Goal: Task Accomplishment & Management: Use online tool/utility

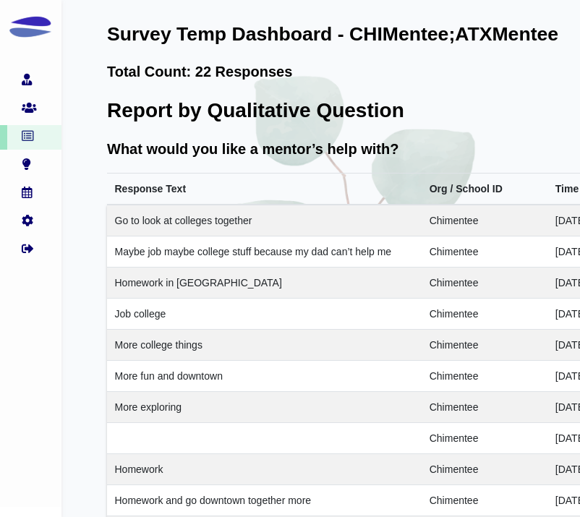
scroll to position [2516, 155]
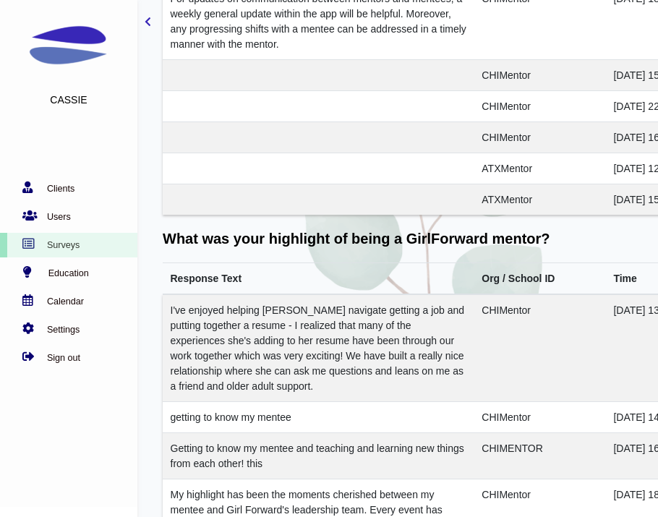
scroll to position [459, 0]
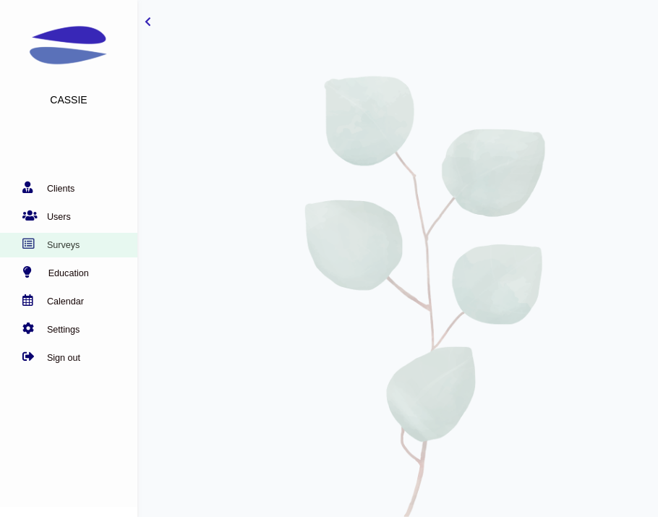
click at [68, 242] on link "Surveys" at bounding box center [65, 245] width 130 height 14
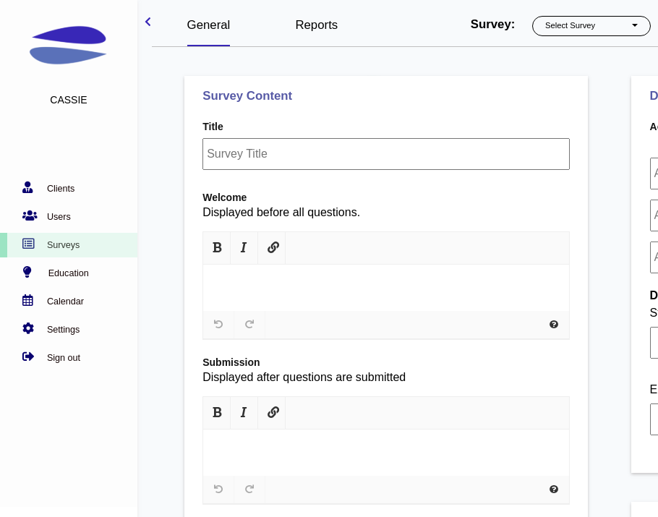
click at [323, 22] on link "Reports" at bounding box center [316, 25] width 43 height 14
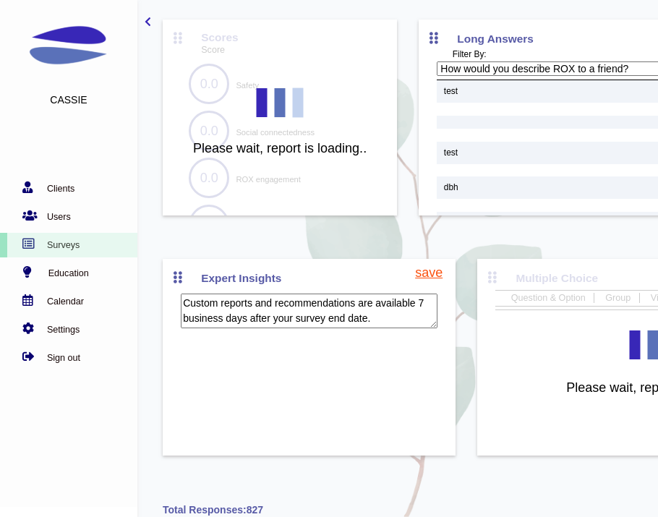
scroll to position [59, 210]
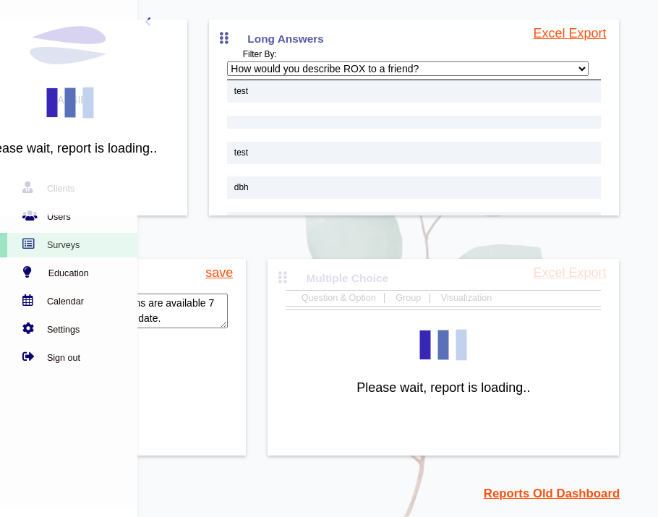
click at [588, 489] on link "Reports Old Dashboard" at bounding box center [551, 493] width 136 height 18
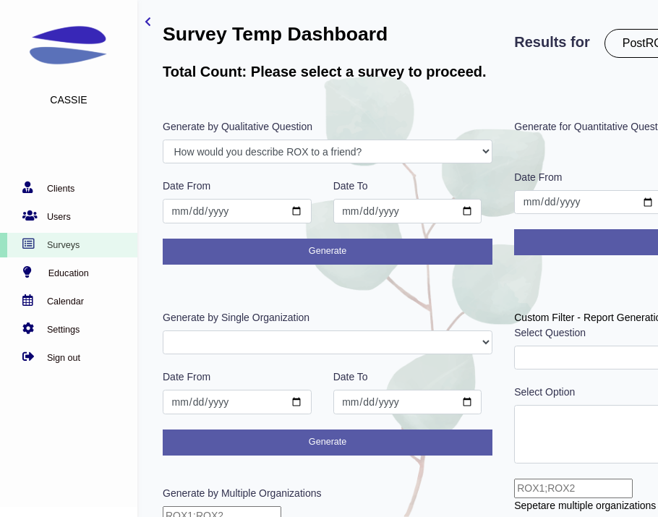
click at [142, 22] on div "Cassie Clients Users Surveys Education" at bounding box center [428, 320] width 856 height 641
click at [145, 21] on icon "toggle-sidebar" at bounding box center [148, 22] width 7 height 10
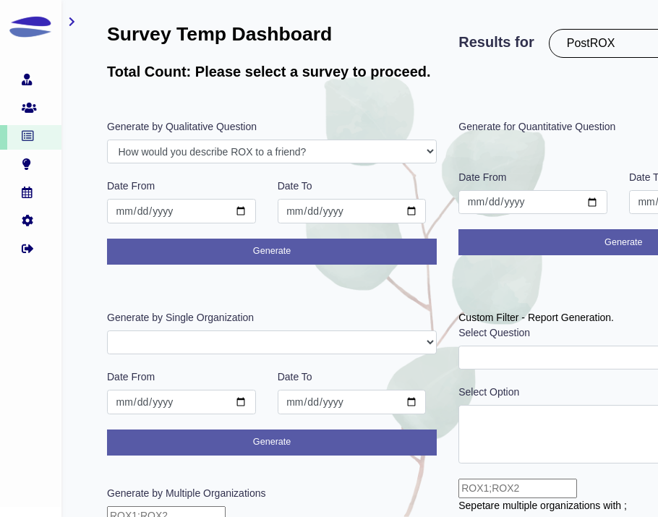
click at [585, 40] on select "PostROX PreROX YWCAHamiltonWEC AlumnaeSurvey GFMentor2 GFMentee2 YWCA2019 GFMen…" at bounding box center [663, 43] width 228 height 29
select select "303"
click at [552, 29] on select "PostROX PreROX YWCAHamiltonWEC AlumnaeSurvey GFMentor2 GFMentee2 YWCA2019 GFMen…" at bounding box center [663, 43] width 228 height 29
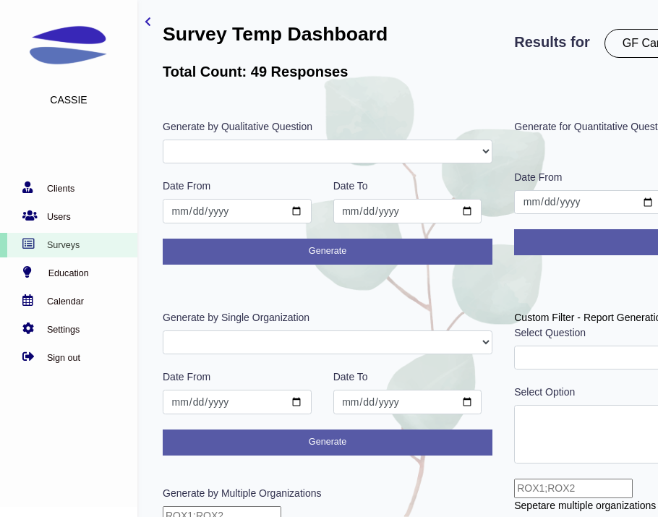
click at [283, 330] on form "Generate by Single Organization GFAdmin Camp2025 ATXCamp CHICamp Date From Date…" at bounding box center [328, 382] width 330 height 145
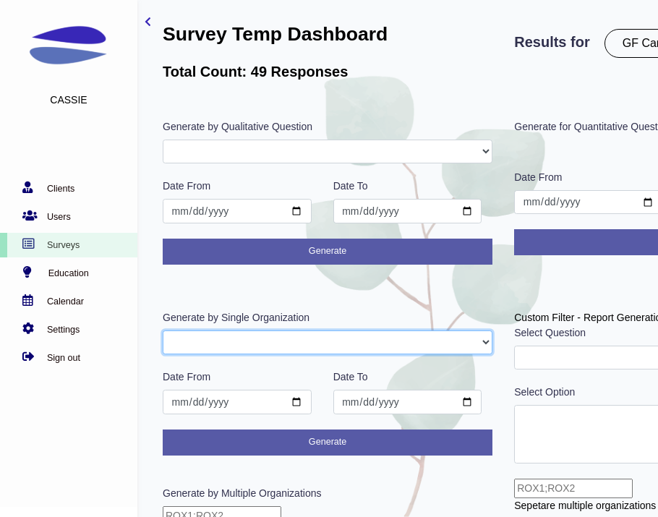
click at [287, 337] on select "GFAdmin Camp2025 ATXCamp CHICamp" at bounding box center [328, 342] width 330 height 25
select select "Camp2025"
click at [163, 330] on select "GFAdmin Camp2025 ATXCamp CHICamp" at bounding box center [328, 342] width 330 height 25
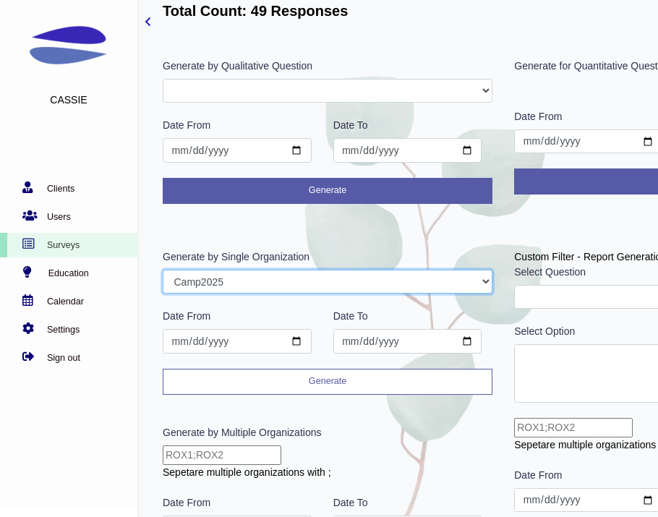
scroll to position [72, 0]
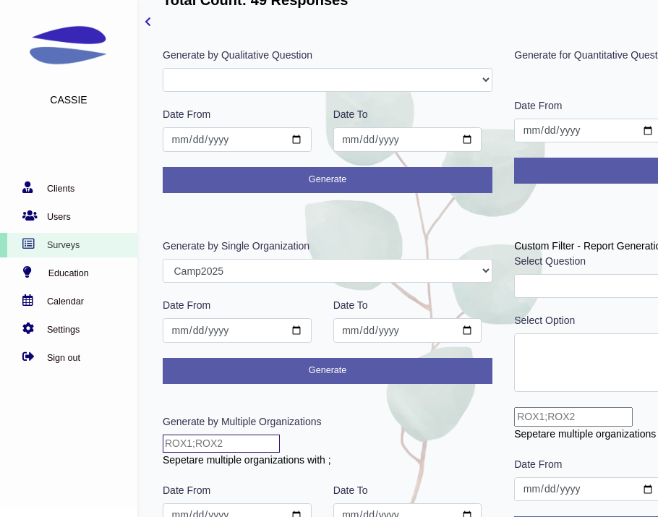
click at [246, 450] on input "text" at bounding box center [221, 443] width 117 height 18
type input "ATXCamp;CHICamp"
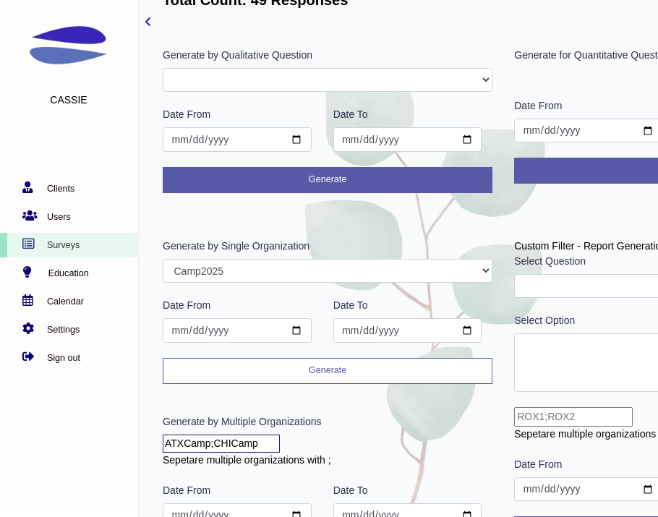
scroll to position [124, 0]
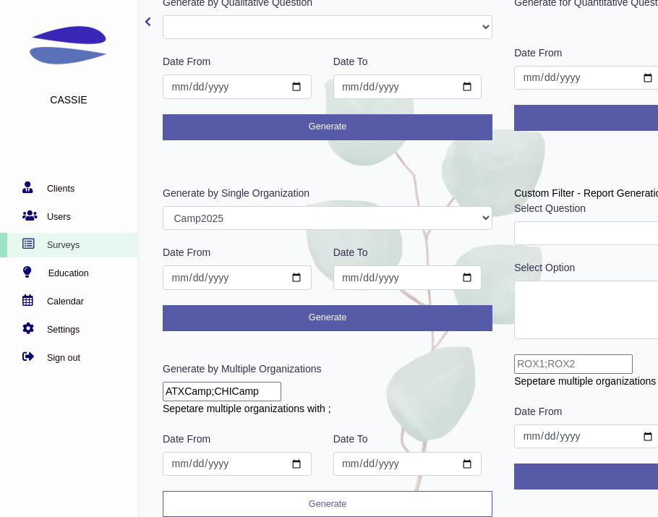
click at [304, 496] on button "Generate" at bounding box center [328, 504] width 330 height 26
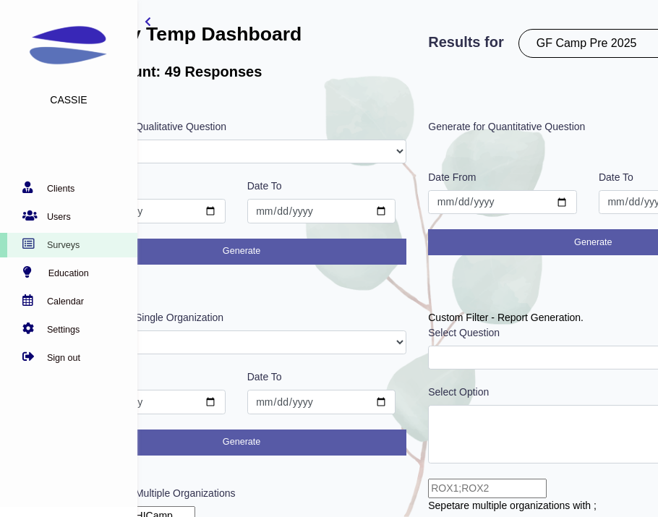
scroll to position [0, 210]
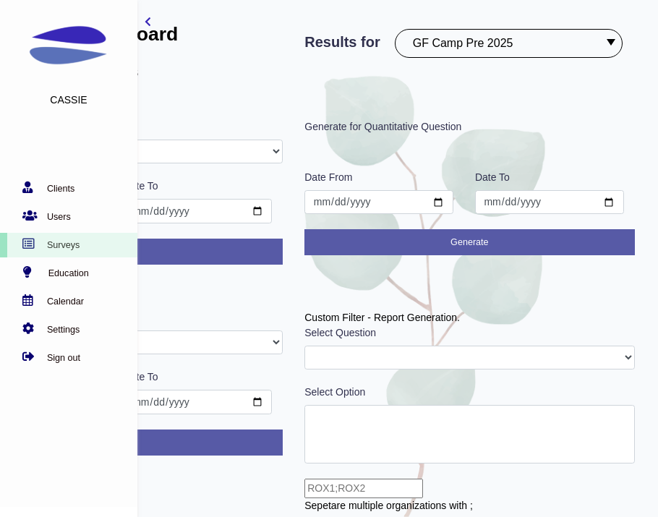
click at [496, 35] on select "PostROX PreROX YWCAHamiltonWEC AlumnaeSurvey GFMentor2 GFMentee2 YWCA2019 GFMen…" at bounding box center [509, 43] width 228 height 29
select select "304"
click at [398, 29] on select "PostROX PreROX YWCAHamiltonWEC AlumnaeSurvey GFMentor2 GFMentee2 YWCA2019 GFMen…" at bounding box center [509, 43] width 228 height 29
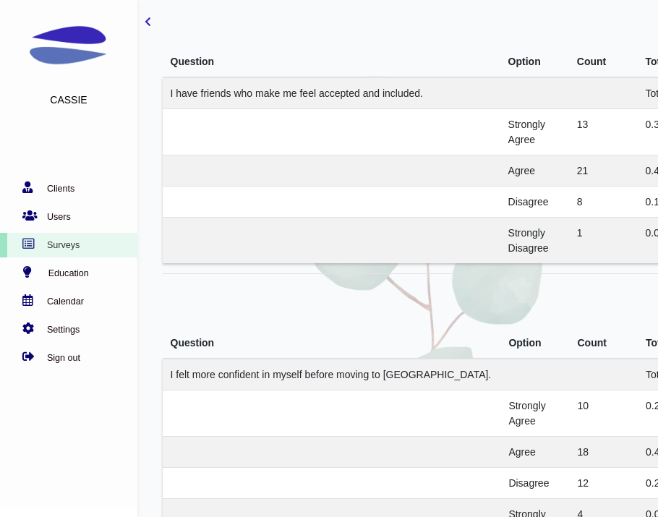
scroll to position [4714, 0]
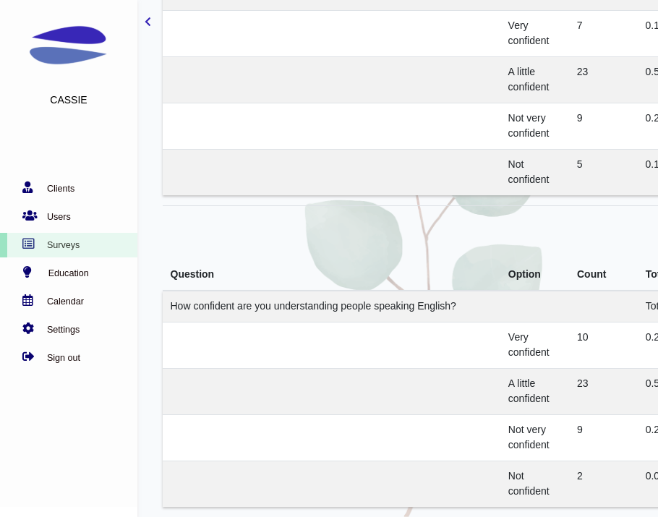
copy td "How confident are you writing in English?"
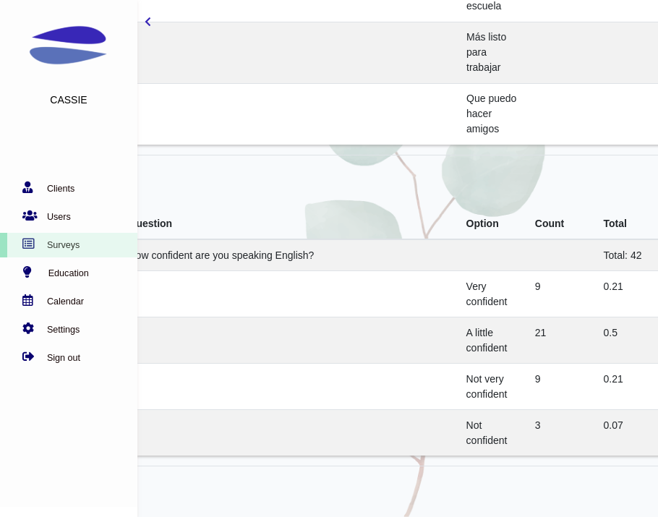
scroll to position [1549, 59]
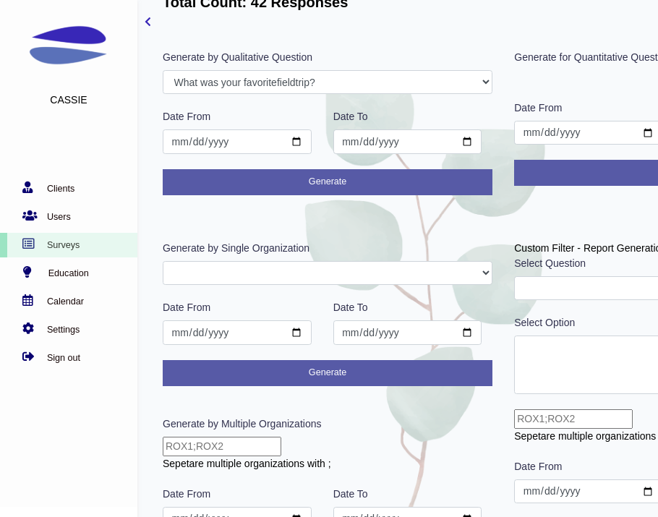
scroll to position [119, 0]
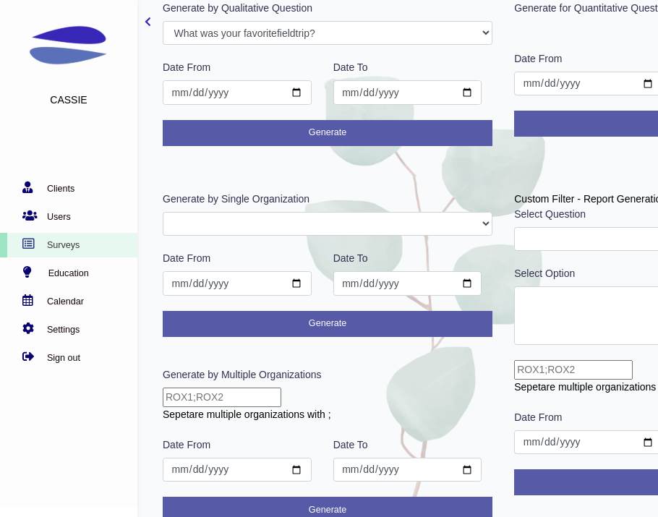
click at [233, 382] on label "Generate by Multiple Organizations" at bounding box center [242, 374] width 158 height 15
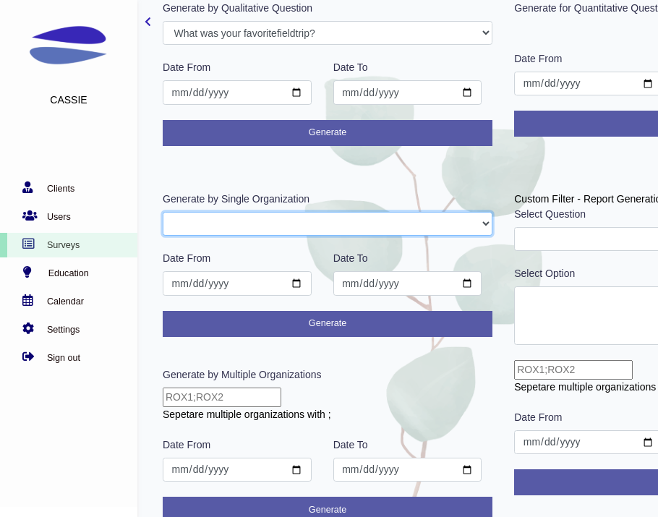
click at [233, 236] on select "GFAdmin Camp2025 ATXCamp CHICamp" at bounding box center [328, 224] width 330 height 25
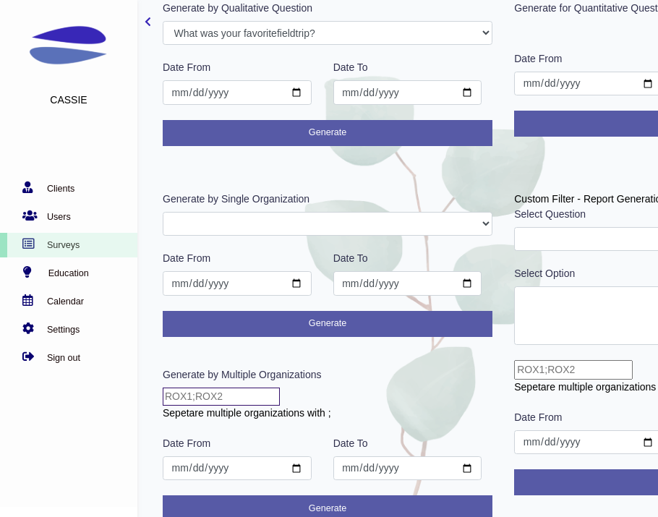
click at [233, 390] on input "text" at bounding box center [221, 396] width 117 height 18
type input "ATXCamp;CHICamp"
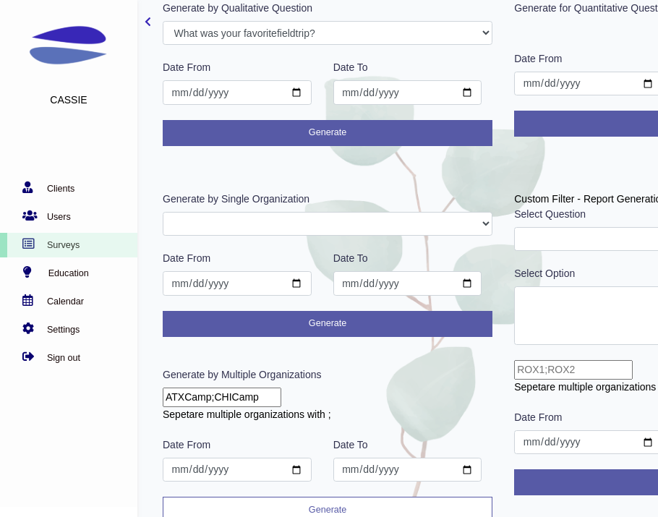
click at [337, 508] on button "Generate" at bounding box center [328, 509] width 330 height 26
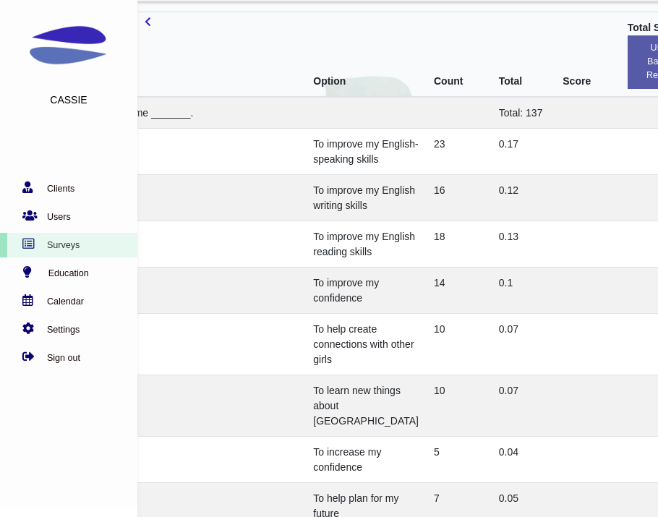
scroll to position [3996, 155]
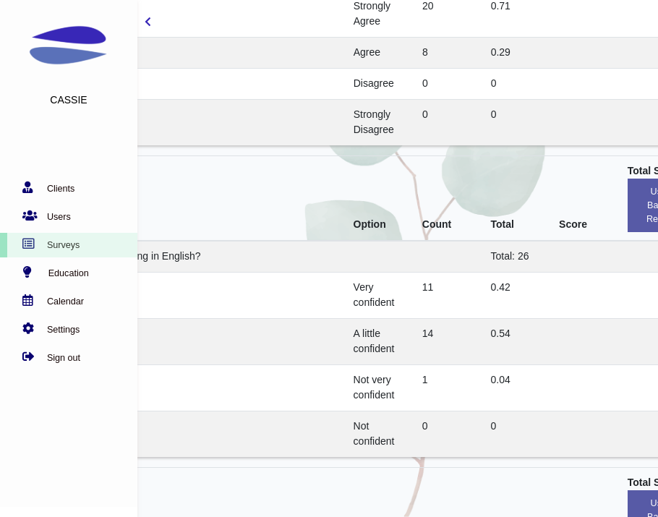
click at [530, 386] on td "0.04" at bounding box center [517, 387] width 69 height 46
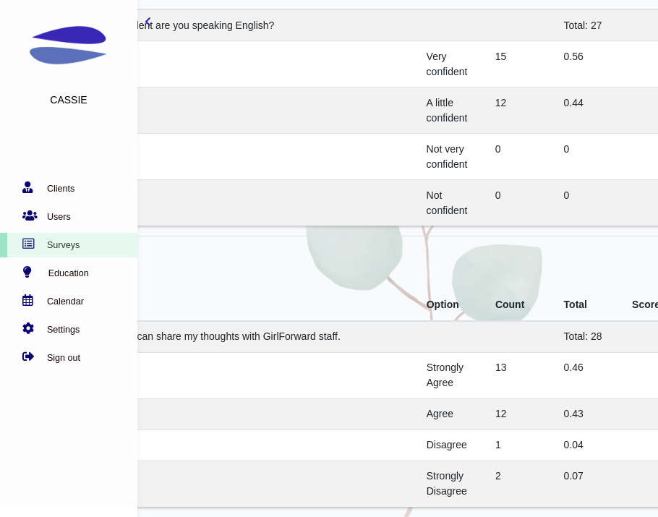
scroll to position [11603, 62]
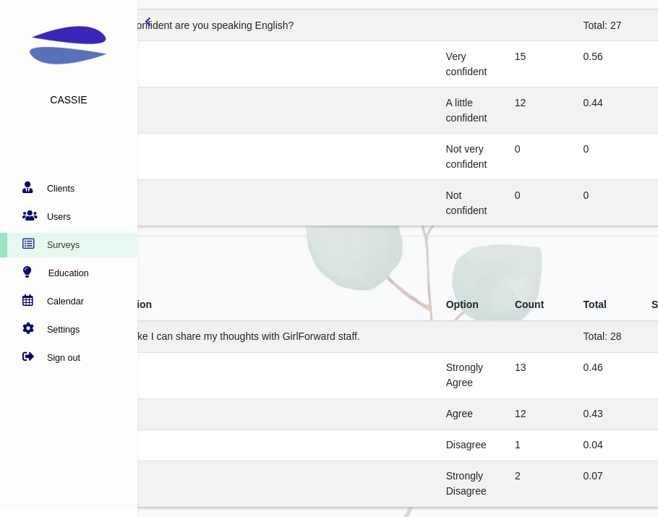
click at [276, 31] on span "How confident are you speaking English?" at bounding box center [201, 26] width 186 height 12
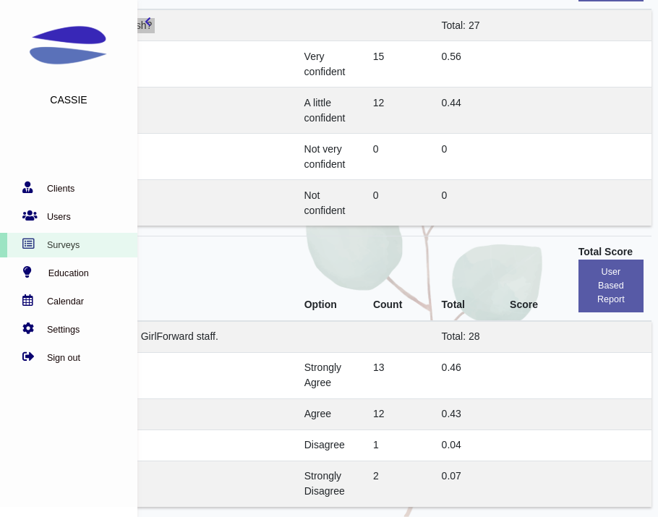
scroll to position [11603, 210]
